Goal: Task Accomplishment & Management: Use online tool/utility

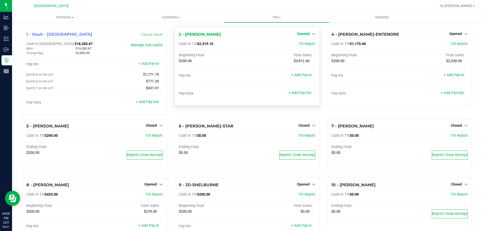
click at [300, 34] on span "Opened" at bounding box center [303, 34] width 13 height 4
click at [308, 46] on link "Close Till" at bounding box center [304, 44] width 14 height 4
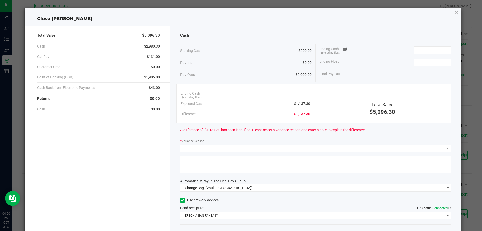
click at [426, 45] on div "Ending Cash (including float)" at bounding box center [385, 50] width 132 height 13
click at [430, 52] on input at bounding box center [432, 49] width 37 height 7
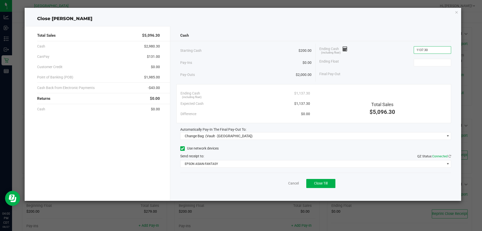
type input "$1,137.30"
click at [432, 66] on div "Ending Float" at bounding box center [385, 62] width 132 height 13
click at [441, 61] on input at bounding box center [432, 62] width 37 height 7
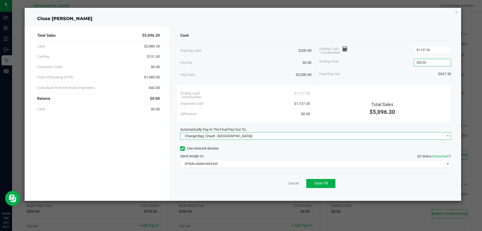
type input "$200.00"
click at [307, 137] on span "Change Bag (Vault - [GEOGRAPHIC_DATA])" at bounding box center [312, 135] width 264 height 7
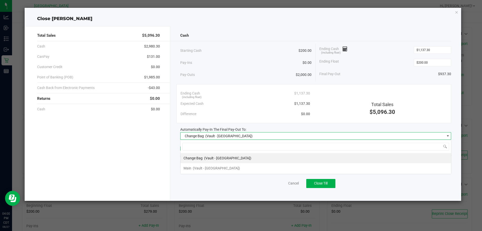
scroll to position [8, 271]
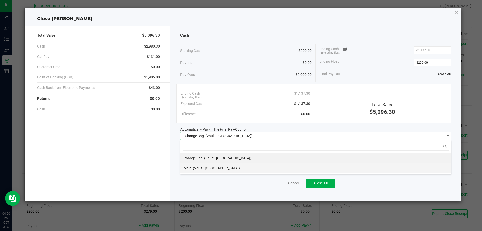
click at [277, 167] on li "Main (Vault - [GEOGRAPHIC_DATA])" at bounding box center [315, 168] width 270 height 10
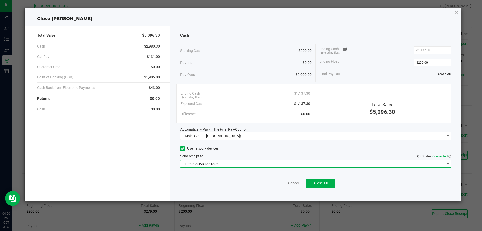
click at [279, 166] on span "EPSON ASIAN-FANTASY" at bounding box center [312, 163] width 264 height 7
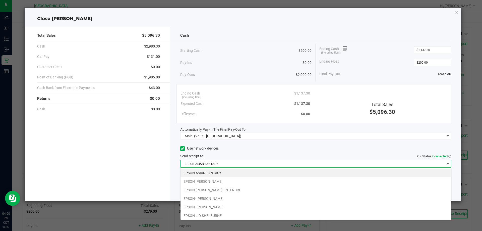
click at [278, 170] on li "EPSON ASIAN-FANTASY" at bounding box center [315, 172] width 270 height 9
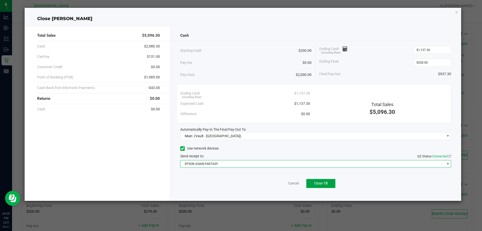
click at [327, 185] on span "Close Till" at bounding box center [321, 183] width 14 height 4
